Goal: Communication & Community: Answer question/provide support

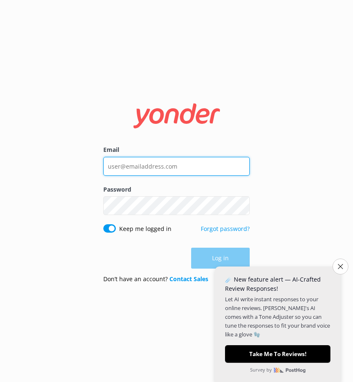
type input "[EMAIL_ADDRESS][DOMAIN_NAME]"
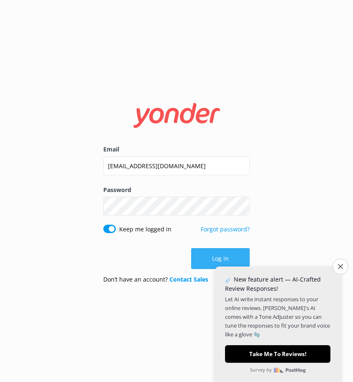
click at [216, 262] on button "Log in" at bounding box center [220, 258] width 59 height 21
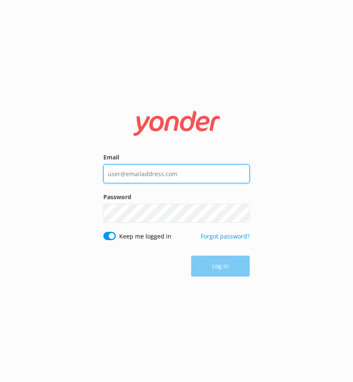
type input "[EMAIL_ADDRESS][DOMAIN_NAME]"
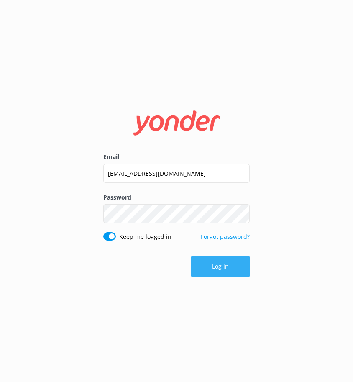
click at [212, 269] on button "Log in" at bounding box center [220, 266] width 59 height 21
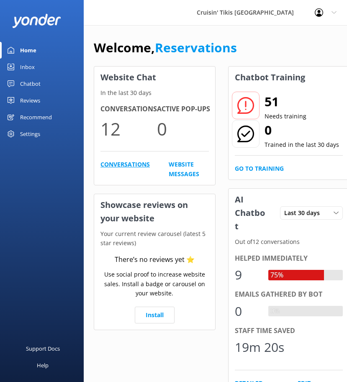
click at [118, 165] on link "Conversations" at bounding box center [124, 169] width 49 height 19
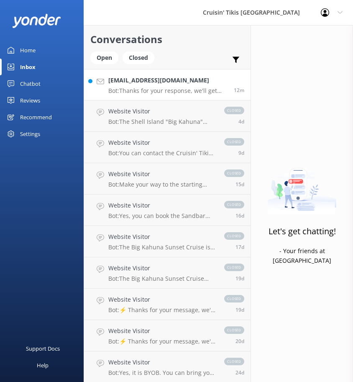
click at [144, 91] on p "Bot: Thanks for your response, we'll get back to you as soon as we can during o…" at bounding box center [167, 91] width 119 height 8
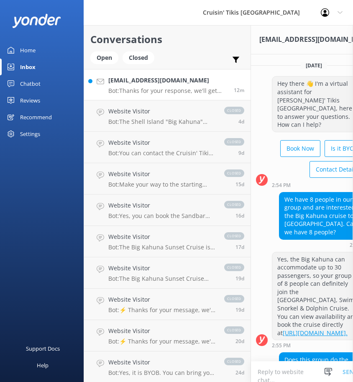
scroll to position [0, 17]
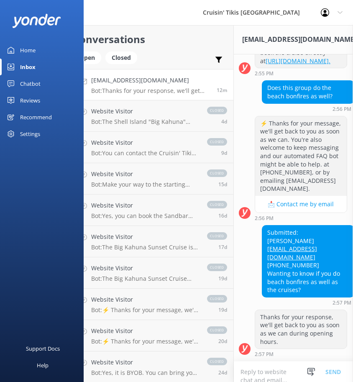
click at [284, 362] on textarea at bounding box center [297, 372] width 126 height 21
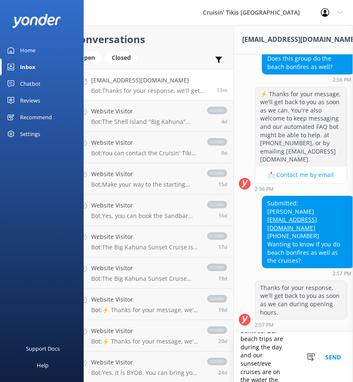
scroll to position [34, 0]
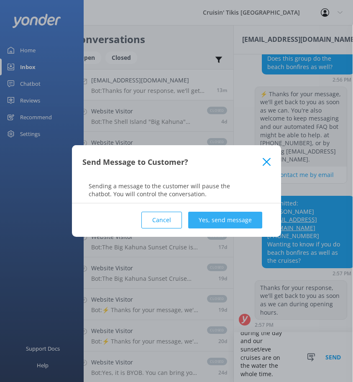
type textarea "We do not offer bonfires. Our beach trips are during the day and our sunset/eve…"
click at [209, 223] on button "Yes, send message" at bounding box center [225, 220] width 74 height 17
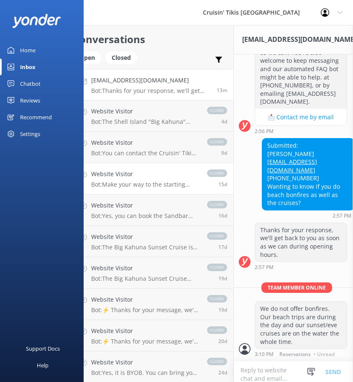
scroll to position [406, 0]
click at [141, 115] on h4 "Website Visitor" at bounding box center [145, 111] width 108 height 9
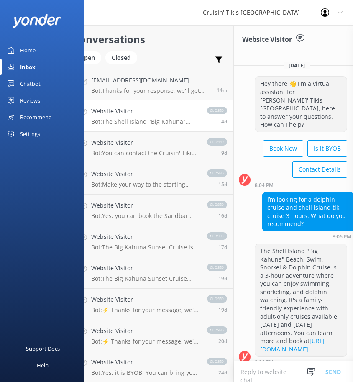
scroll to position [93, 0]
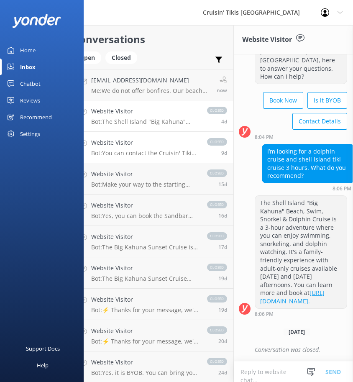
click at [138, 150] on p "Bot: You can contact the Cruisin' Tikis Panama City team at 1(850)810-4700, or …" at bounding box center [145, 153] width 108 height 8
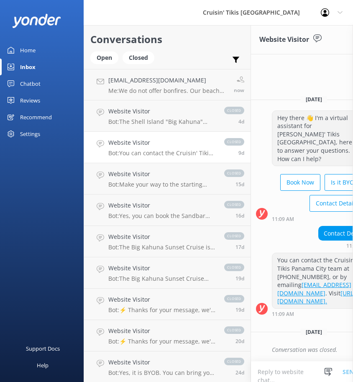
scroll to position [0, 23]
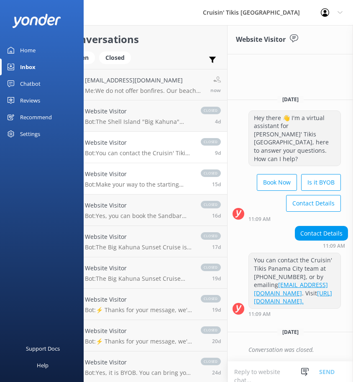
click at [137, 182] on p "Bot: Make your way to the starting dock 15 minutes before your scheduled depart…" at bounding box center [139, 185] width 108 height 8
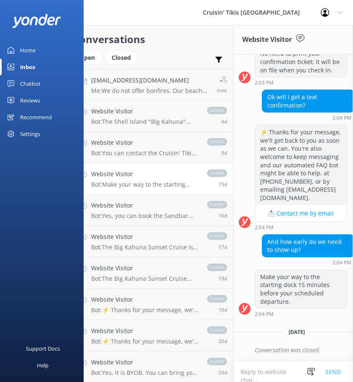
scroll to position [224, 0]
click at [134, 205] on h4 "Website Visitor" at bounding box center [145, 205] width 108 height 9
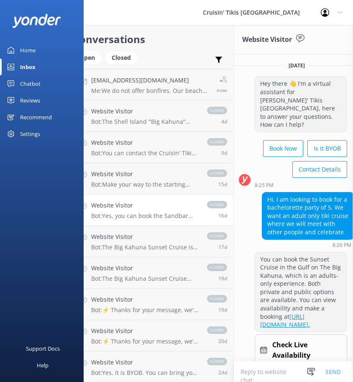
scroll to position [255, 0]
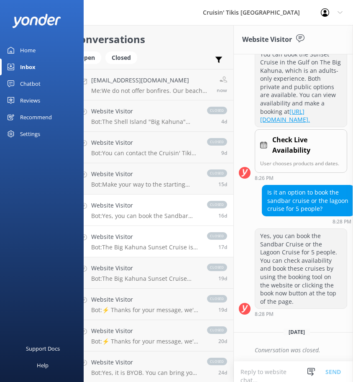
click at [128, 250] on p "Bot: The Big Kahuna Sunset Cruise is an adults-only experience designed for rel…" at bounding box center [145, 248] width 108 height 8
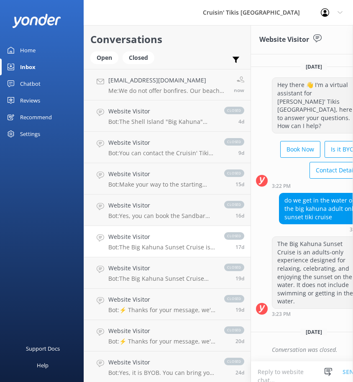
scroll to position [0, 23]
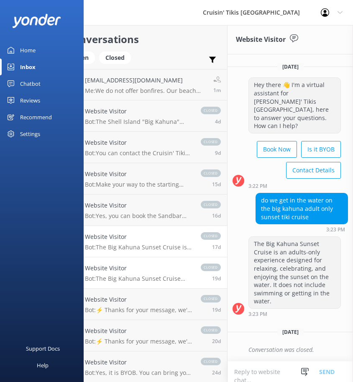
click at [112, 276] on p "Bot: The Big Kahuna Sunset Cruise operates daily with departures at 6:30 PM. Yo…" at bounding box center [139, 279] width 108 height 8
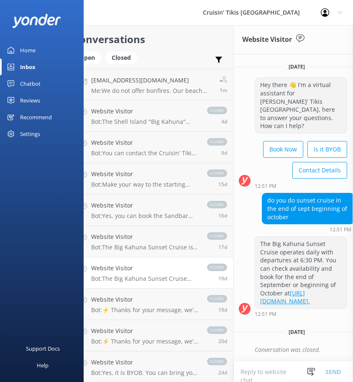
scroll to position [37, 0]
click at [181, 94] on p "Me: We do not offer bonfires. Our beach trips are during the day and our sunset…" at bounding box center [152, 91] width 122 height 8
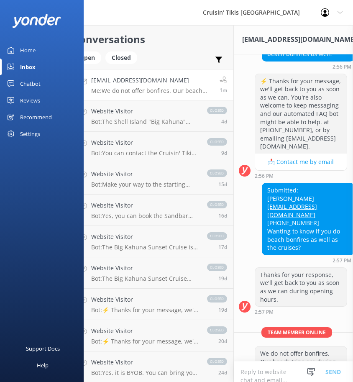
scroll to position [406, 0]
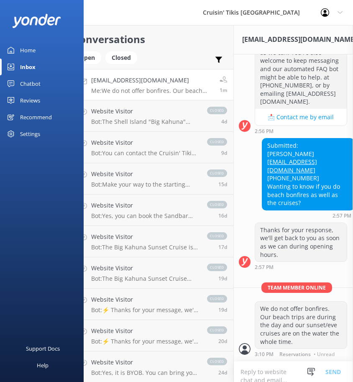
click at [170, 12] on div "Cruisin' Tikis Panama City Profile Settings Logout" at bounding box center [176, 12] width 353 height 25
